Goal: Check status

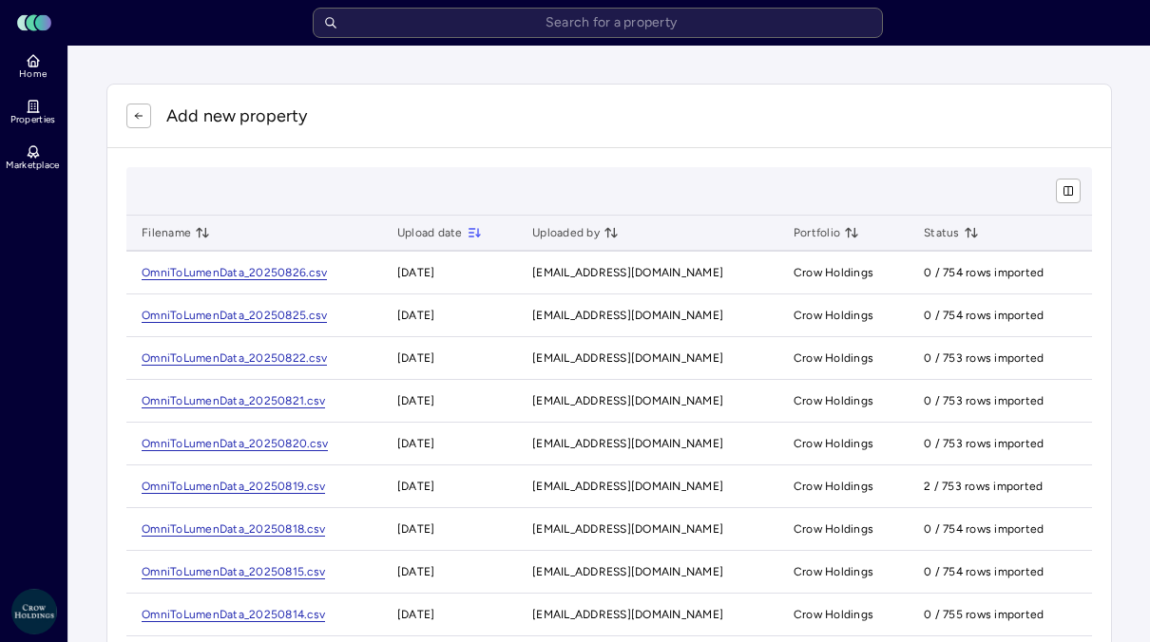
click at [265, 270] on link "OmniToLumenData_20250826.csv" at bounding box center [234, 273] width 185 height 14
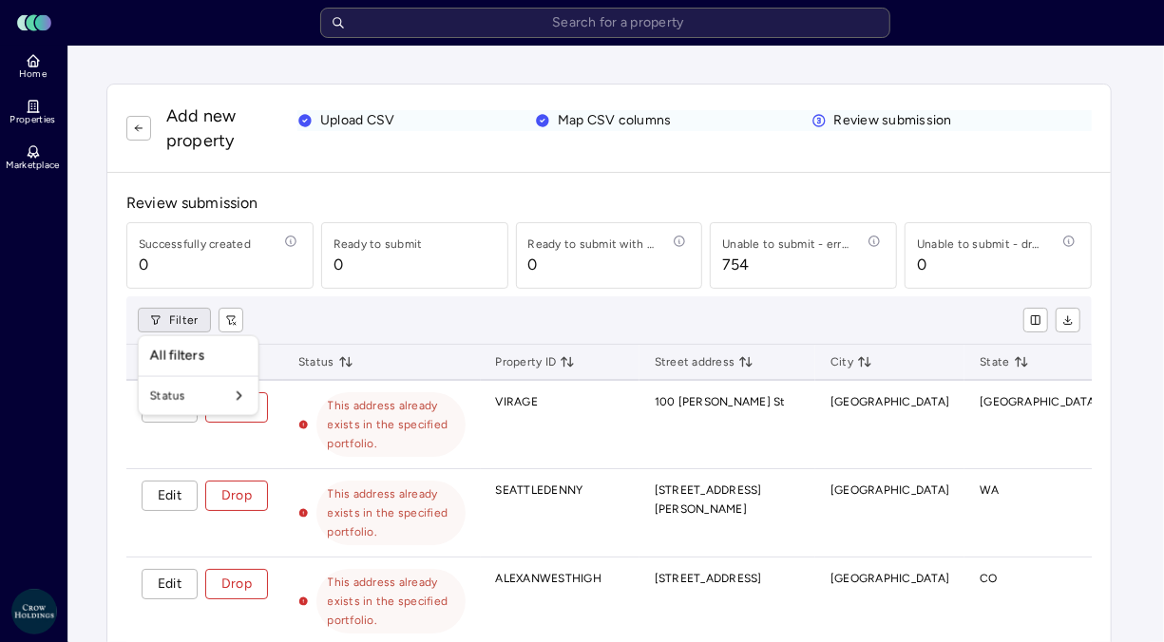
click at [187, 381] on div "Status" at bounding box center [199, 396] width 112 height 30
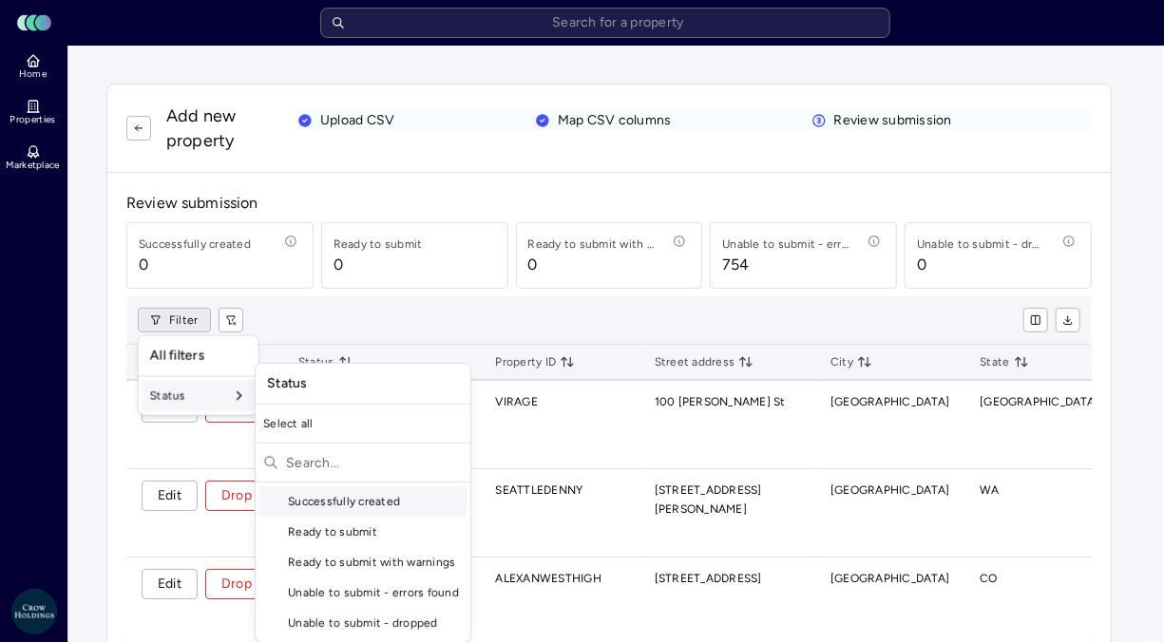
click at [195, 405] on div "Status" at bounding box center [199, 396] width 112 height 30
click at [297, 460] on input "text" at bounding box center [374, 463] width 177 height 30
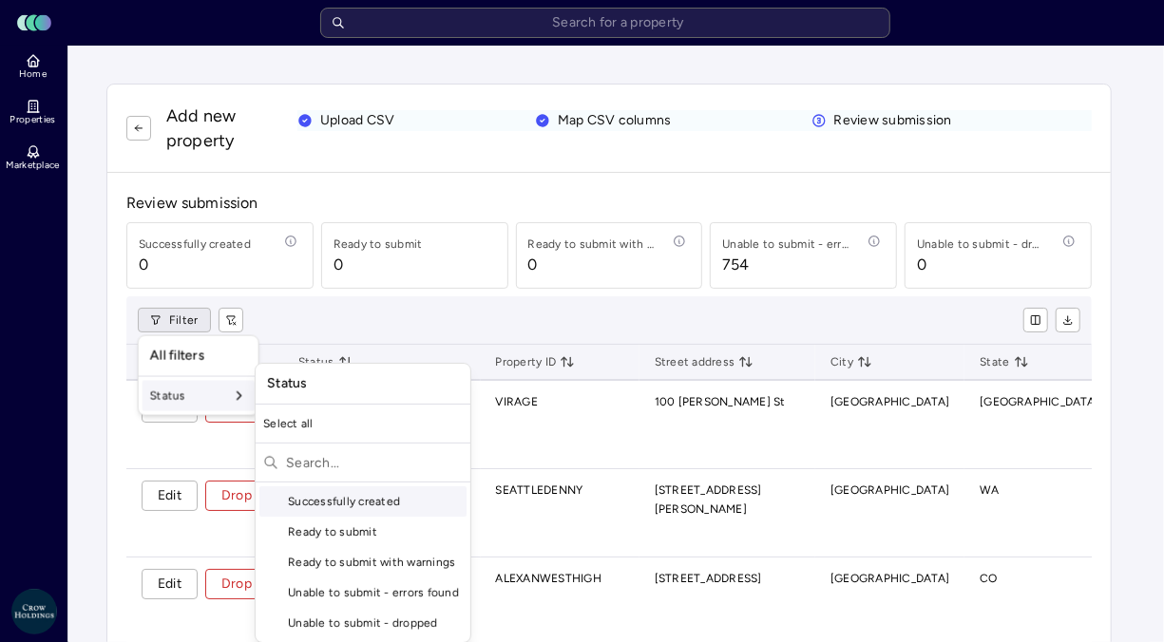
click at [195, 392] on div "Status" at bounding box center [199, 396] width 112 height 30
click at [413, 597] on div "Unable to submit - errors found" at bounding box center [362, 593] width 207 height 30
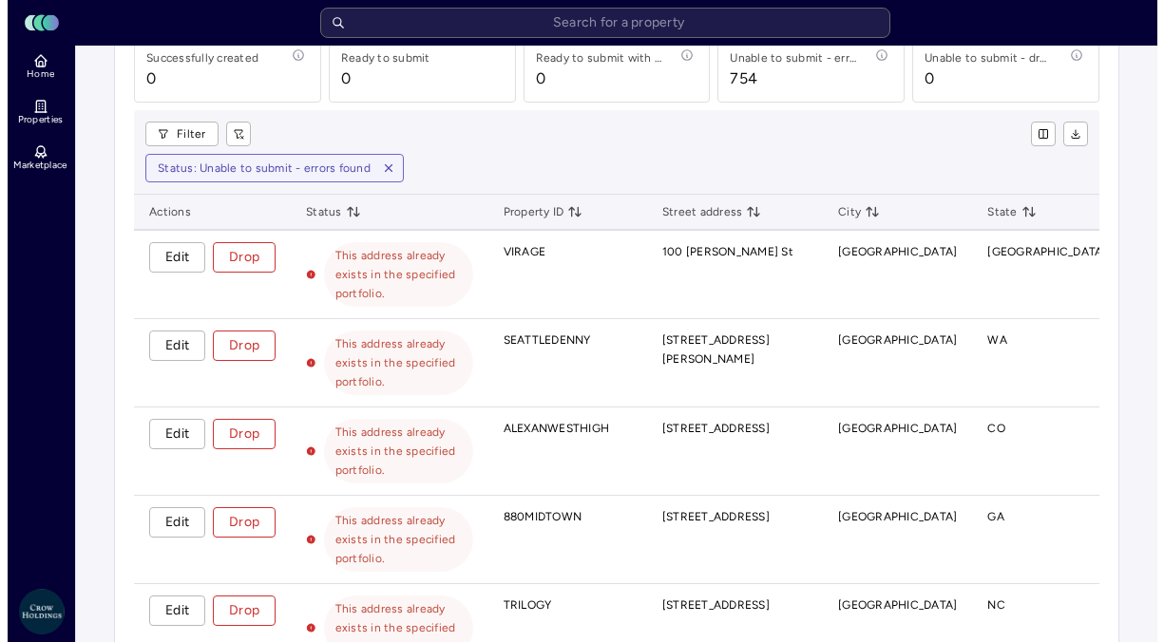
scroll to position [190, 0]
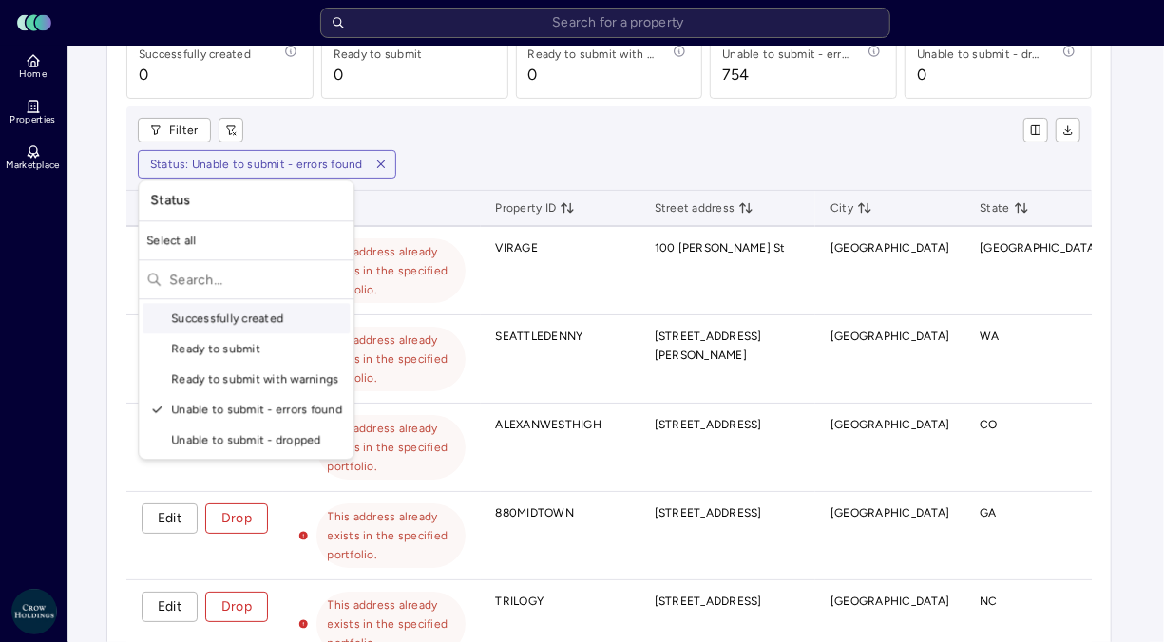
click at [248, 158] on html "Toggle Sidebar Lumen Energy Logo Home Properties Marketplace Crow Holdings [EMA…" at bounding box center [582, 649] width 1164 height 1678
click at [305, 367] on div "Ready to submit with warnings" at bounding box center [246, 379] width 207 height 30
click at [405, 163] on html "Toggle Sidebar Lumen Energy Logo Home Properties Marketplace Crow Holdings [EMA…" at bounding box center [582, 649] width 1164 height 1678
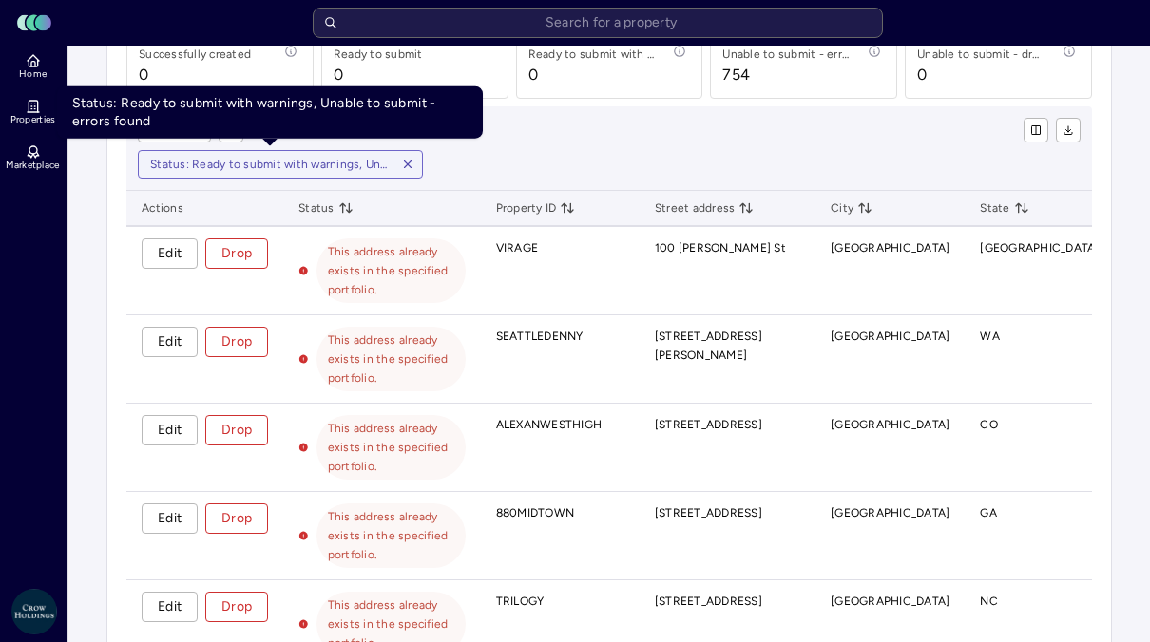
click at [167, 128] on html "Toggle Sidebar Lumen Energy Logo Home Properties Marketplace Crow Holdings [EMA…" at bounding box center [575, 649] width 1150 height 1678
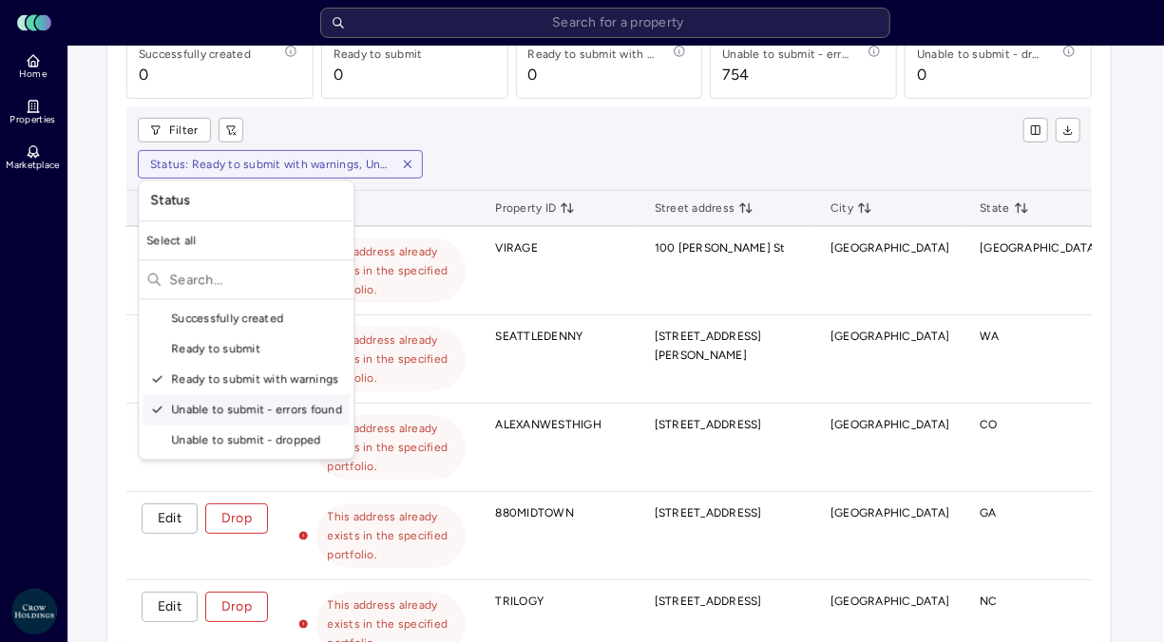
click at [183, 411] on div "Unable to submit - errors found" at bounding box center [246, 409] width 207 height 30
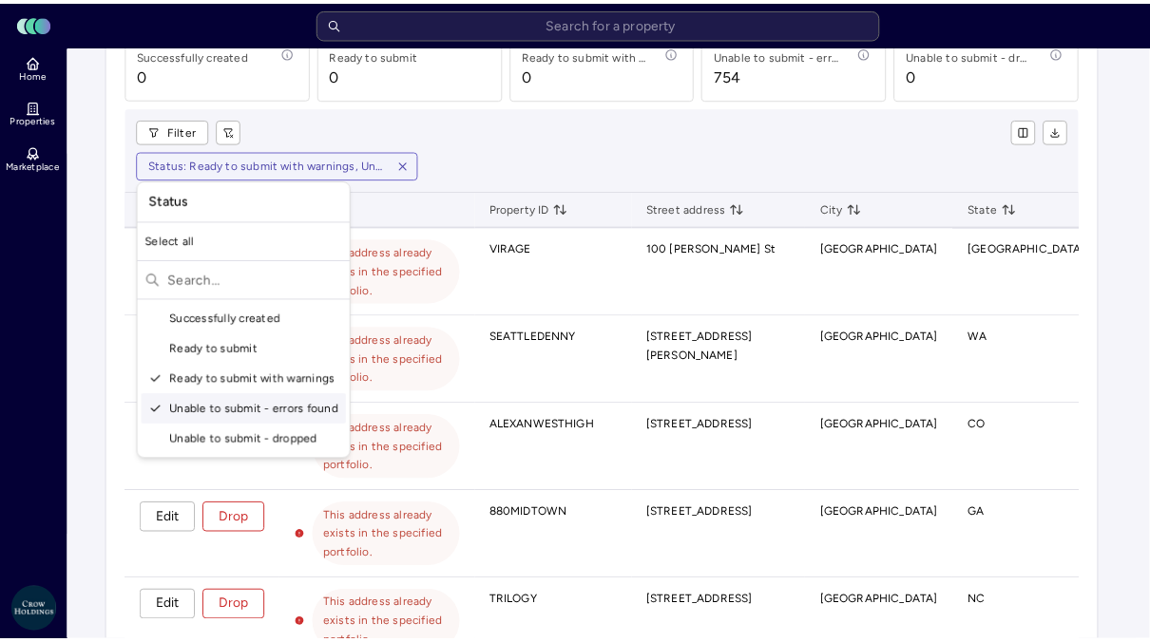
scroll to position [178, 0]
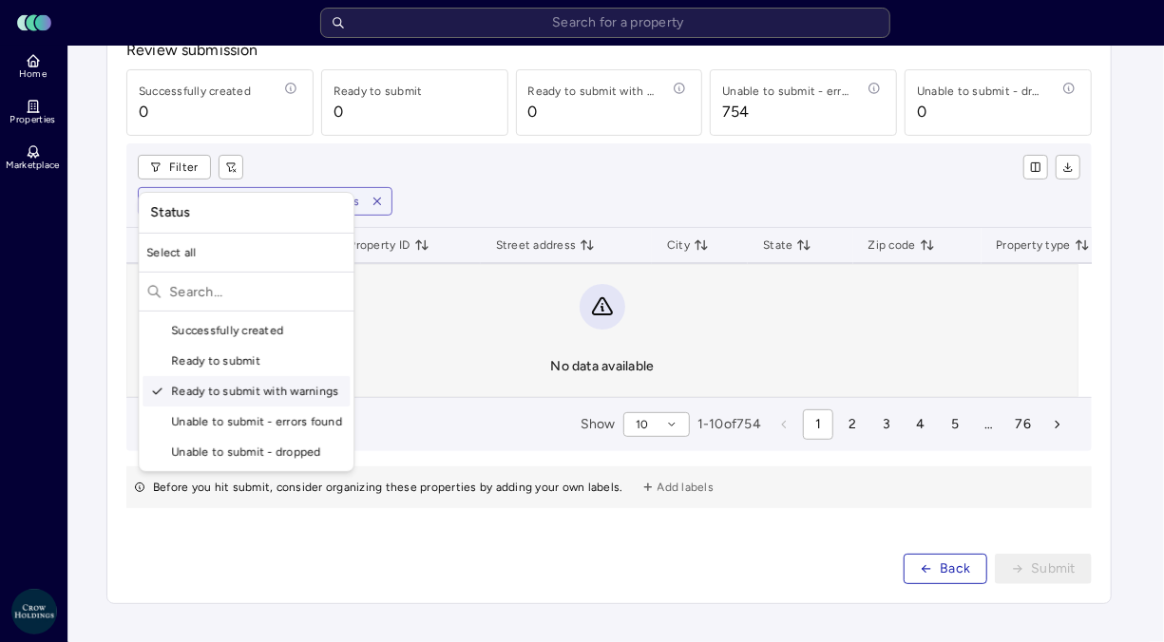
click at [222, 399] on div "Ready to submit with warnings" at bounding box center [246, 391] width 207 height 30
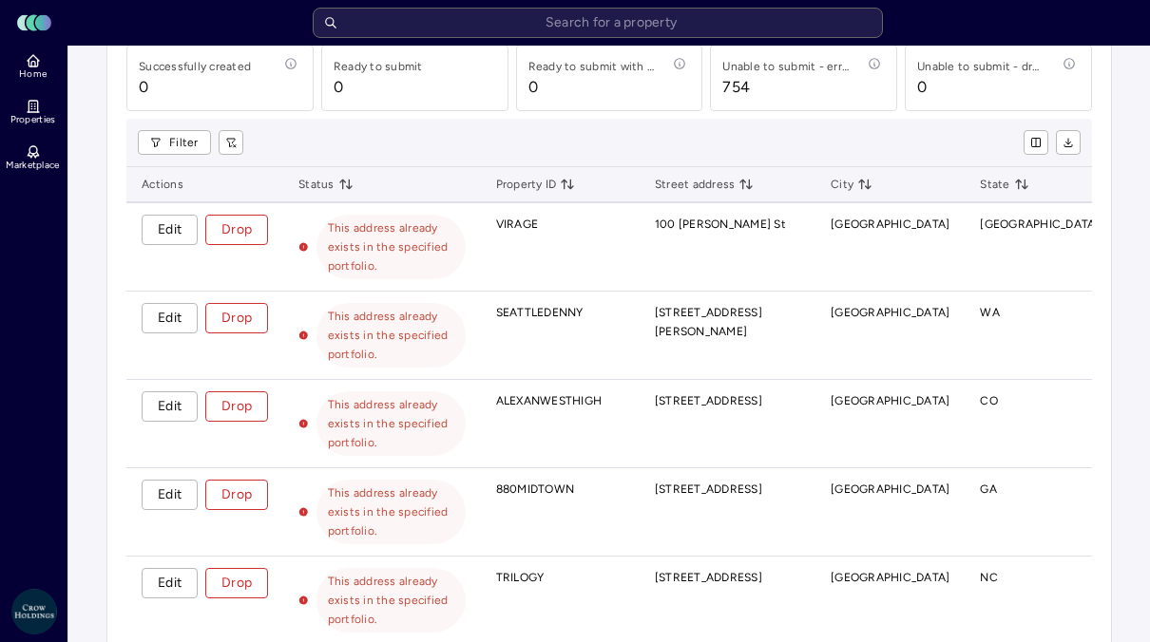
click at [190, 143] on html "Toggle Sidebar Lumen Energy Logo Home Properties Marketplace Crow Holdings [EMA…" at bounding box center [575, 643] width 1150 height 1642
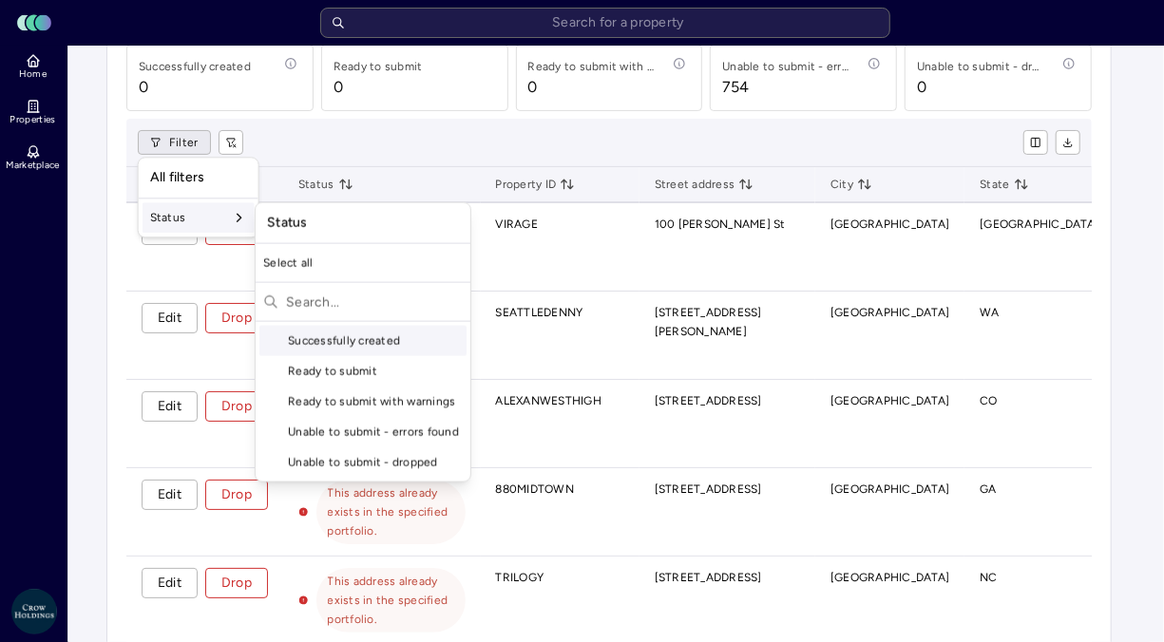
click at [210, 217] on div "Status" at bounding box center [199, 217] width 112 height 30
click at [307, 371] on div "Ready to submit" at bounding box center [362, 371] width 207 height 30
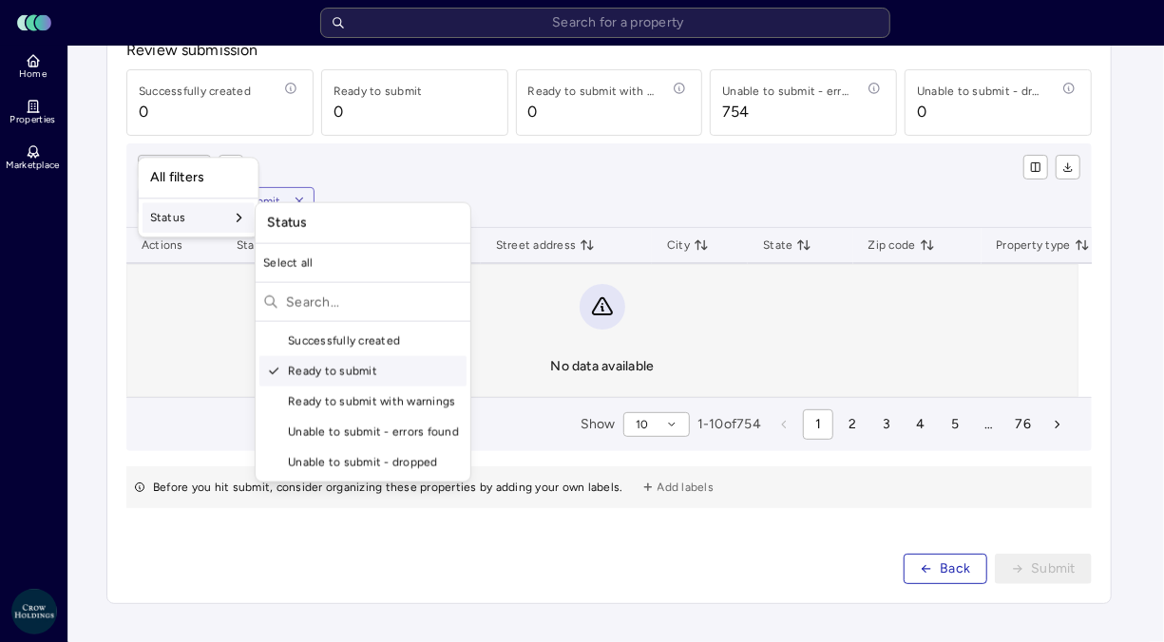
click at [307, 371] on div "Ready to submit" at bounding box center [362, 371] width 207 height 30
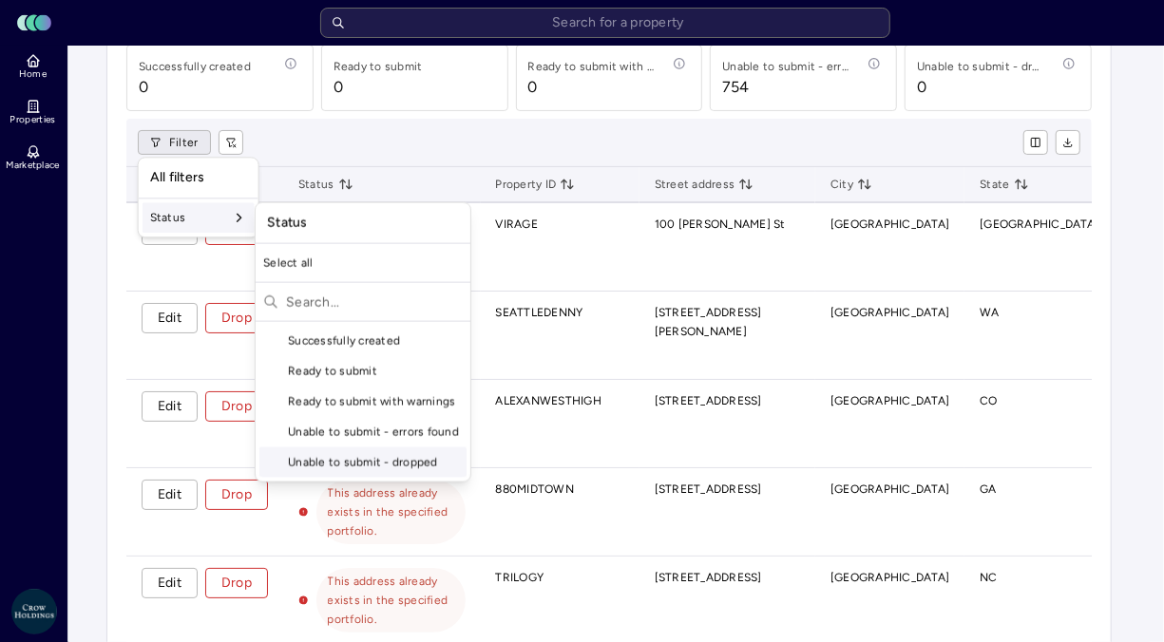
click at [319, 463] on div "Unable to submit - dropped" at bounding box center [362, 463] width 207 height 30
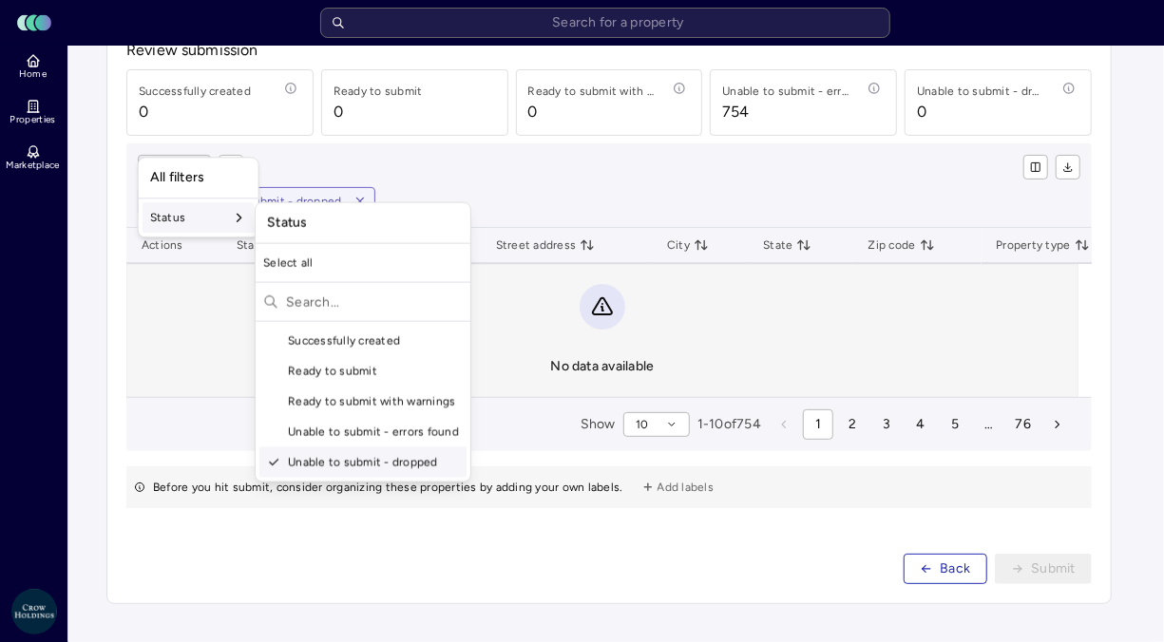
click at [319, 463] on div "Unable to submit - dropped" at bounding box center [362, 463] width 207 height 30
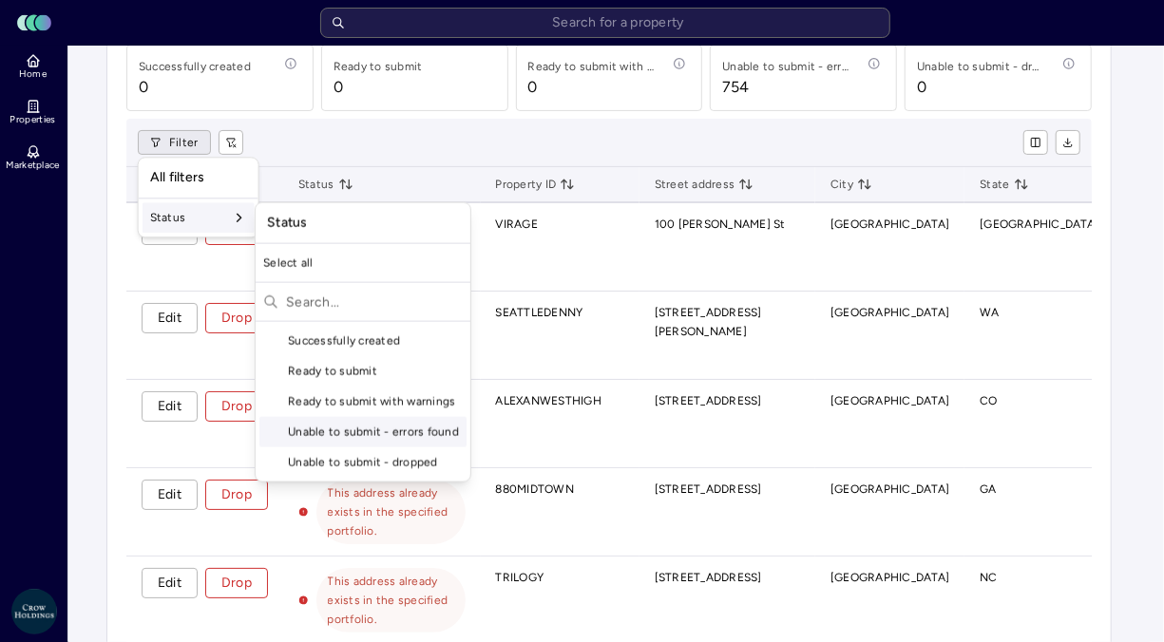
click at [332, 435] on div "Unable to submit - errors found" at bounding box center [362, 432] width 207 height 30
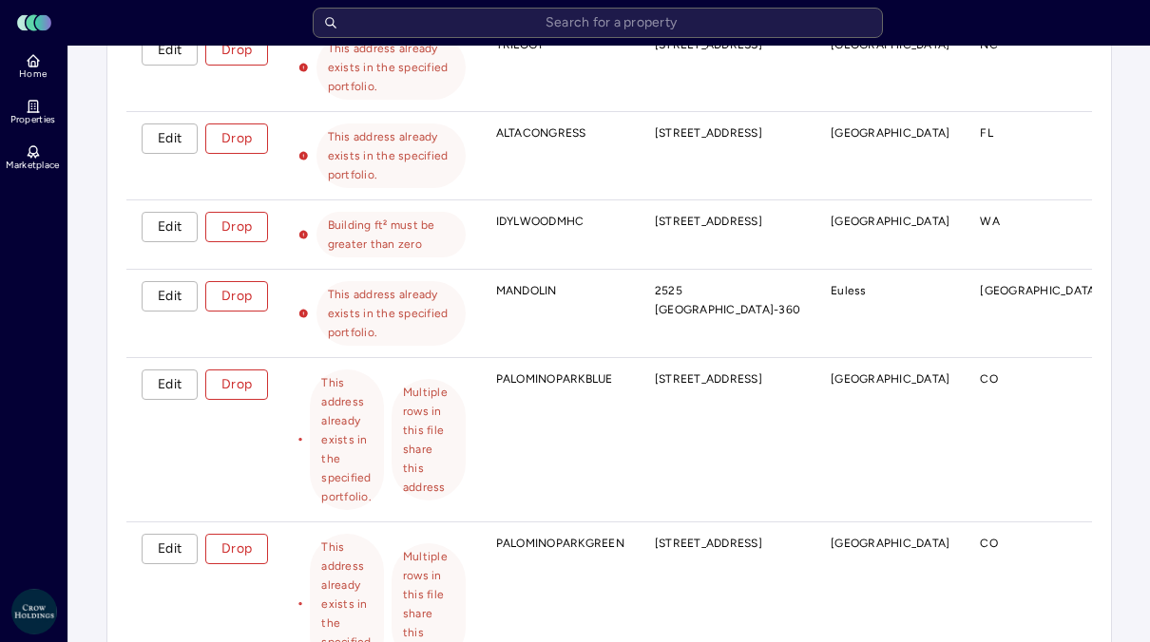
scroll to position [937, 0]
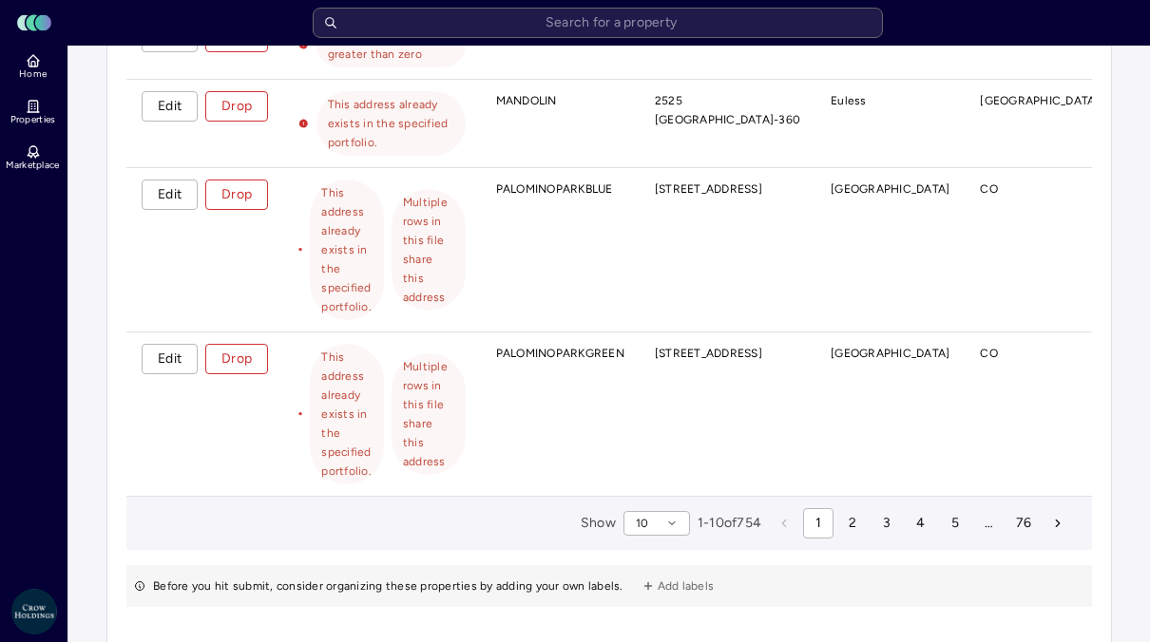
click at [666, 518] on icon "button" at bounding box center [671, 523] width 11 height 11
click at [642, 553] on div "10 25 50 100" at bounding box center [638, 492] width 74 height 129
click at [643, 534] on div "100" at bounding box center [637, 538] width 67 height 30
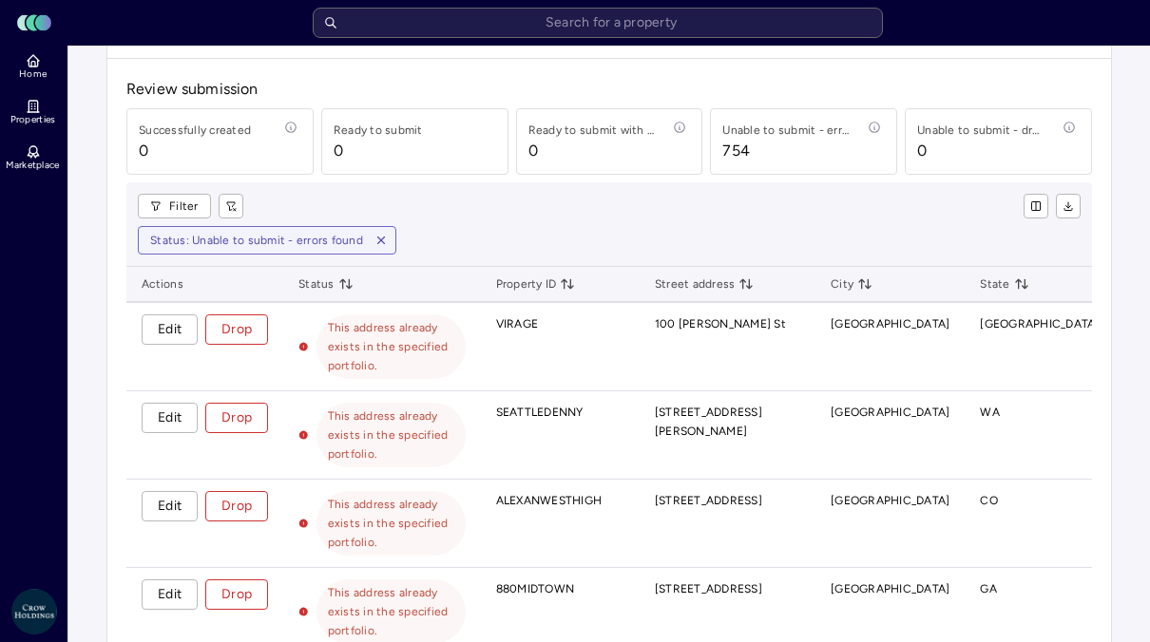
scroll to position [0, 0]
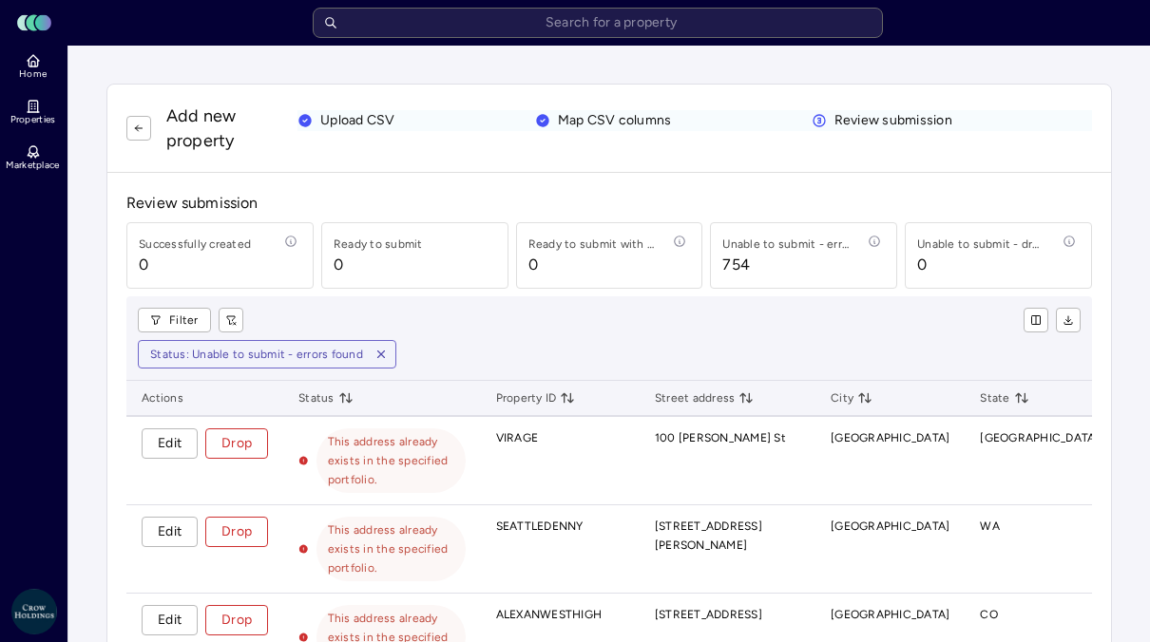
click at [506, 333] on div "Filter Status: Unable to submit - errors found" at bounding box center [609, 339] width 966 height 85
click at [1056, 331] on button "button" at bounding box center [1068, 320] width 25 height 25
